Goal: Information Seeking & Learning: Learn about a topic

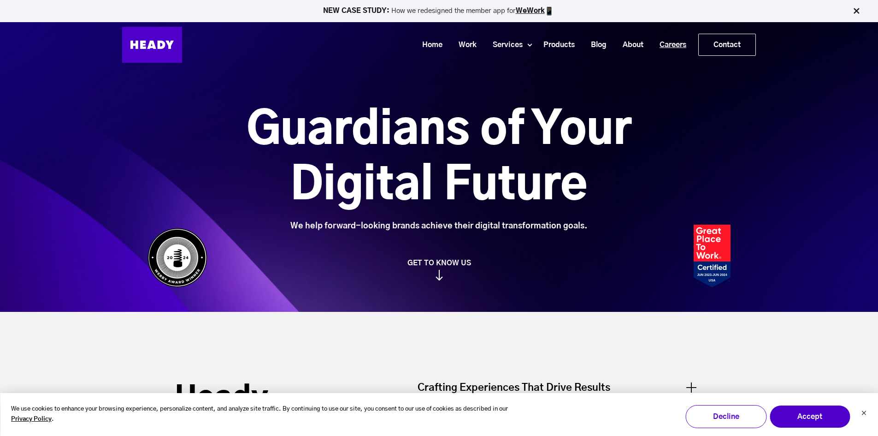
click at [675, 39] on link "Careers" at bounding box center [669, 44] width 43 height 17
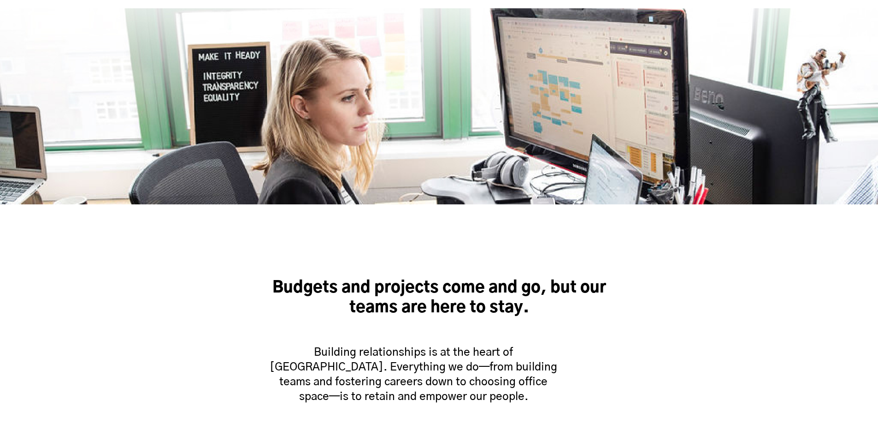
scroll to position [401, 0]
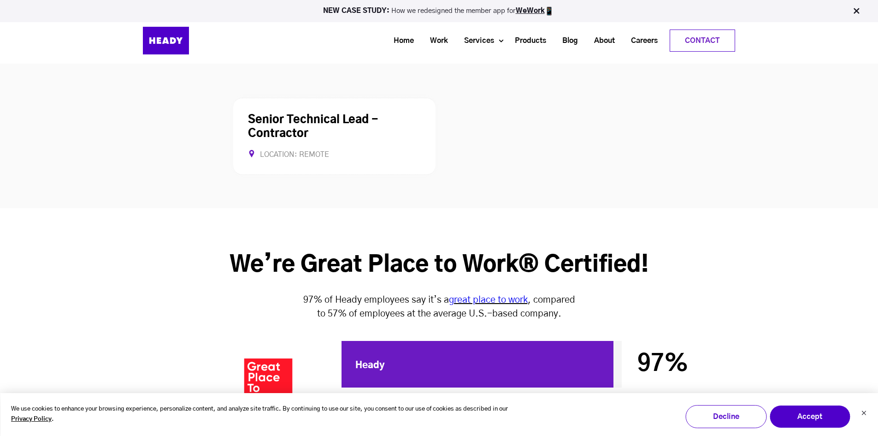
scroll to position [2398, 0]
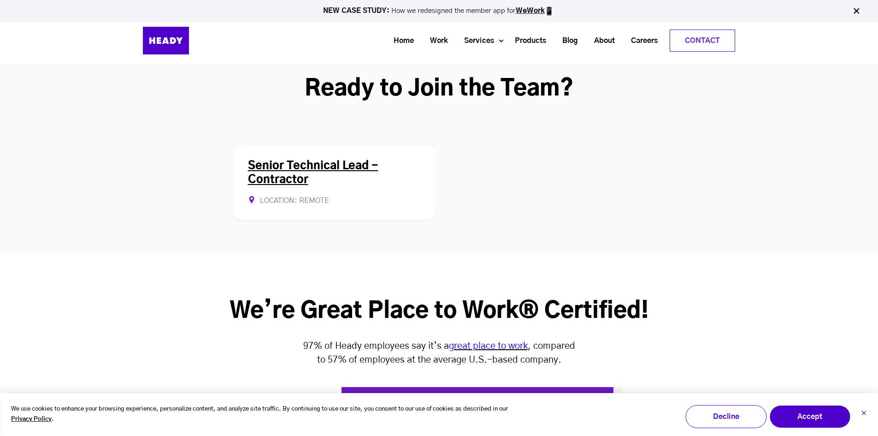
click at [377, 196] on div "Location: Remote Contract Allows Remote" at bounding box center [334, 201] width 173 height 10
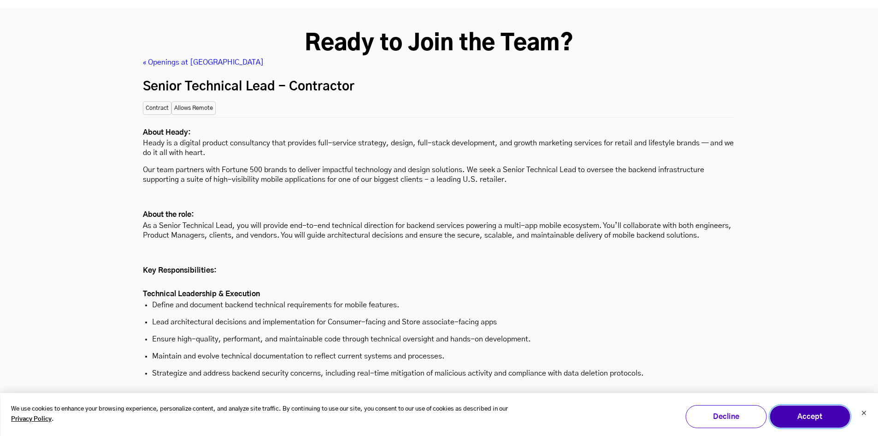
click at [798, 414] on button "Accept" at bounding box center [809, 416] width 81 height 23
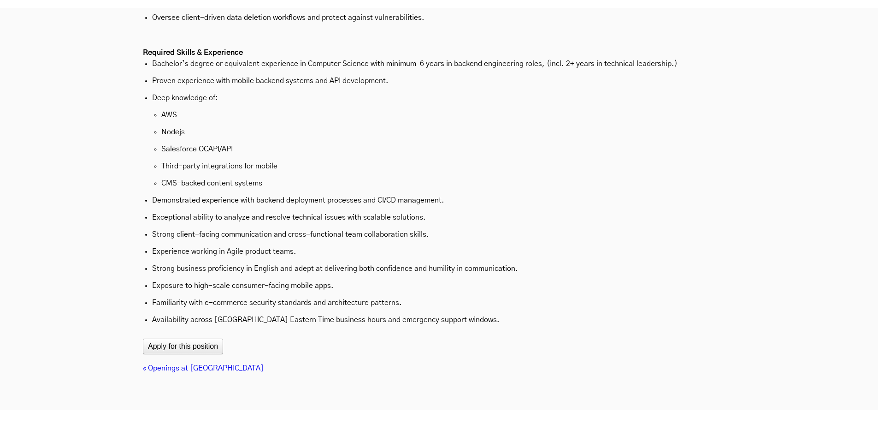
scroll to position [3042, 0]
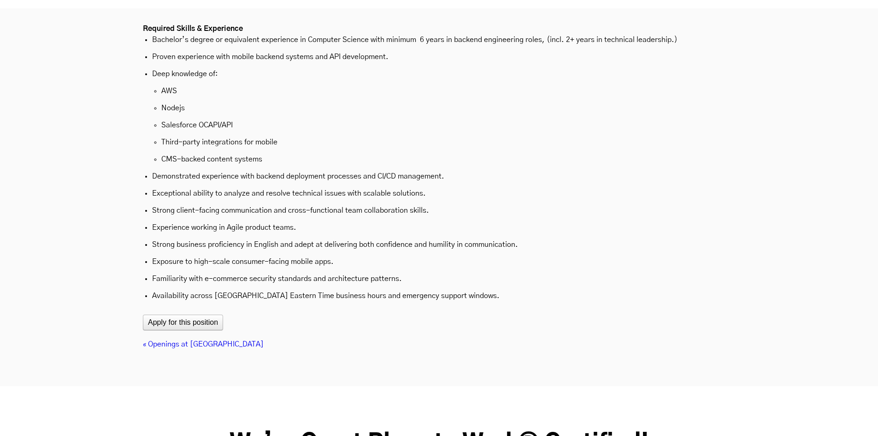
click at [190, 340] on link "« Openings at [GEOGRAPHIC_DATA]" at bounding box center [203, 343] width 121 height 7
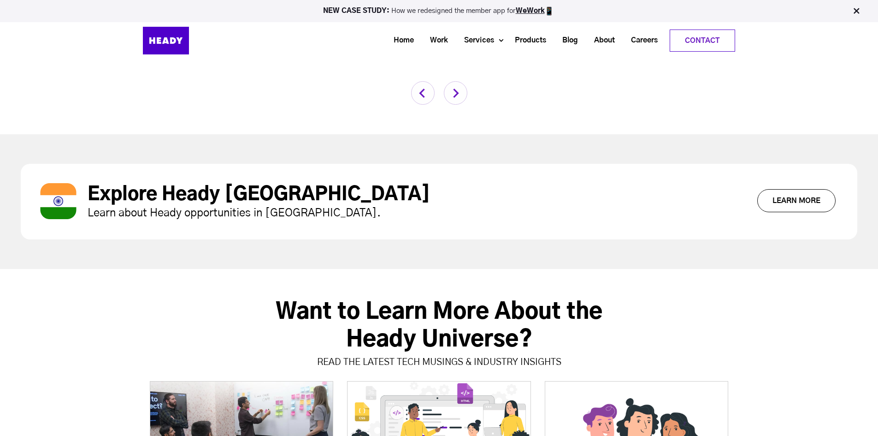
scroll to position [2425, 0]
